Goal: Information Seeking & Learning: Learn about a topic

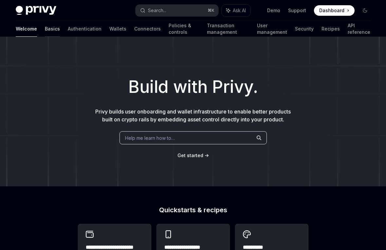
click at [45, 34] on link "Basics" at bounding box center [52, 29] width 15 height 16
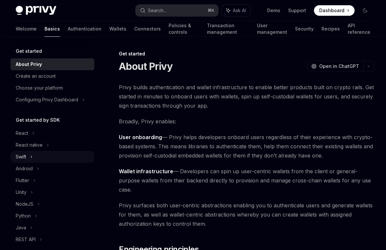
scroll to position [99, 0]
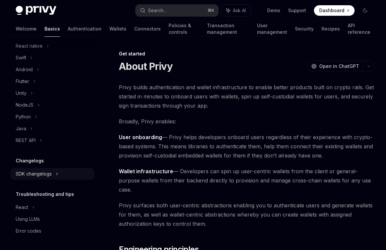
click at [34, 172] on div "SDK changelogs" at bounding box center [34, 174] width 36 height 8
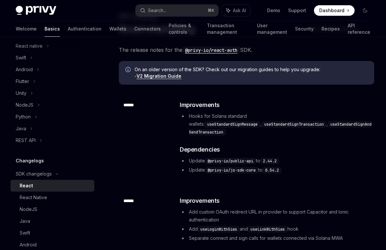
scroll to position [31, 0]
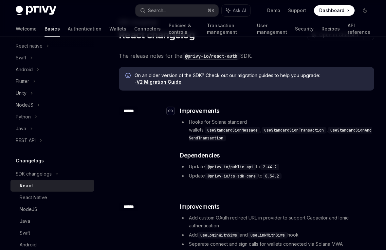
click at [172, 110] on icon "Navigate to header" at bounding box center [170, 111] width 5 height 4
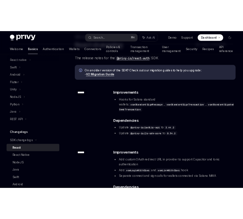
scroll to position [42, 0]
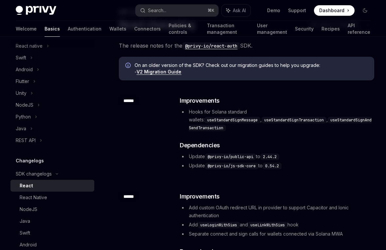
type textarea "*"
